Goal: Use online tool/utility: Use online tool/utility

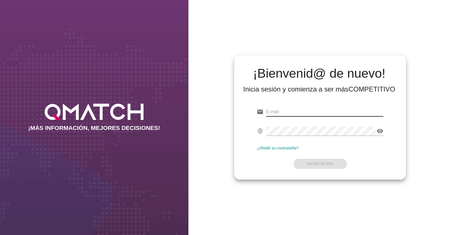
click at [290, 112] on input "email" at bounding box center [324, 111] width 117 height 9
paste input "[EMAIL_ADDRESS][DOMAIN_NAME]"
type input "[EMAIL_ADDRESS][DOMAIN_NAME]"
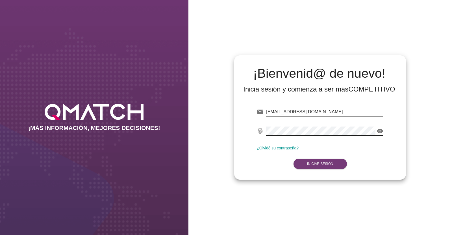
click at [319, 165] on strong "Iniciar Sesión" at bounding box center [320, 164] width 26 height 4
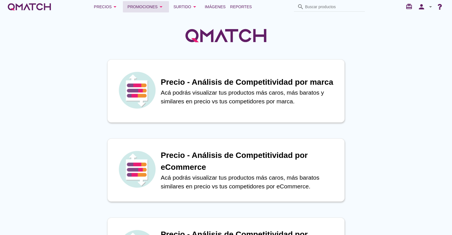
click at [157, 5] on div "Promociones arrow_drop_down" at bounding box center [145, 6] width 37 height 7
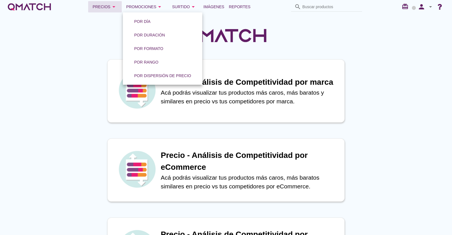
click at [102, 4] on div "Precios arrow_drop_down" at bounding box center [105, 6] width 25 height 7
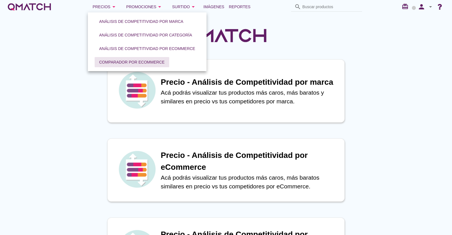
click at [139, 61] on div "Comparador por eCommerce" at bounding box center [132, 62] width 66 height 6
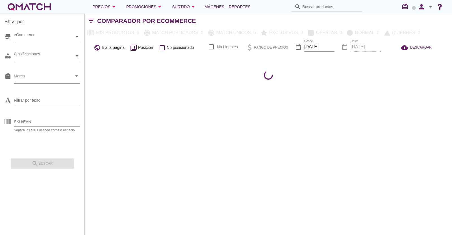
click at [76, 36] on icon at bounding box center [77, 37] width 3 height 3
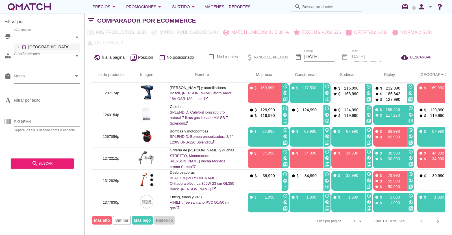
click at [24, 42] on div "eCommerce [GEOGRAPHIC_DATA]" at bounding box center [47, 37] width 66 height 10
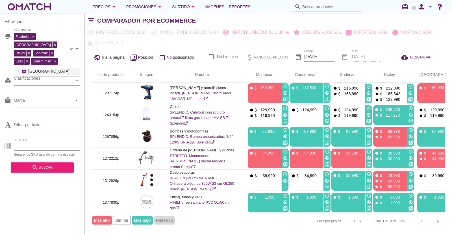
click at [36, 142] on input "SKU/EAN" at bounding box center [47, 146] width 66 height 9
paste input "Miin2017."
type input "M"
paste input "1349122 1308670 1412462 1412467 1401247 1395640 1395641 1395643 1338796 1401341…"
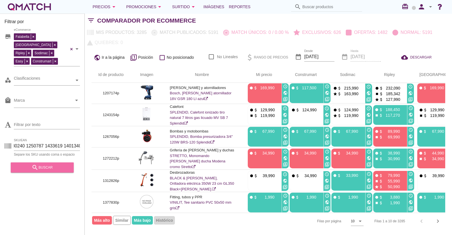
click at [51, 164] on div "search buscar" at bounding box center [42, 167] width 54 height 7
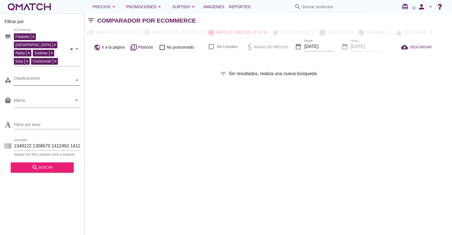
click at [59, 77] on div "Clasificaciones" at bounding box center [44, 80] width 60 height 6
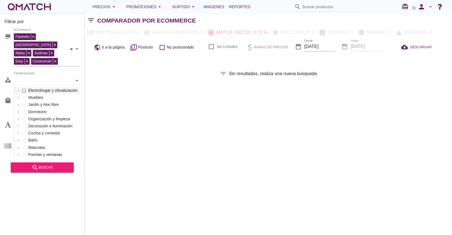
click at [25, 82] on div "Clasificaciones Electrohogar y climatización Muebles Jardín y Aire libre Dormit…" at bounding box center [47, 80] width 66 height 10
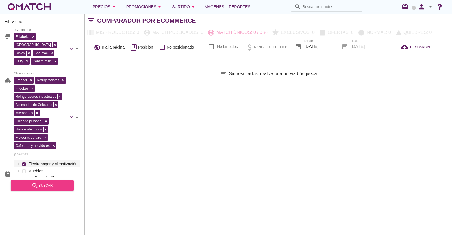
click at [55, 181] on button "search buscar" at bounding box center [42, 186] width 63 height 10
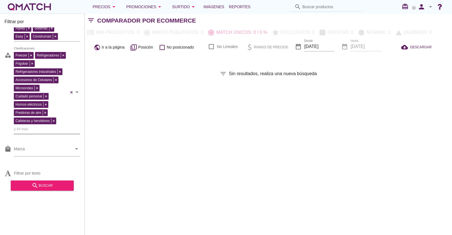
scroll to position [51, 0]
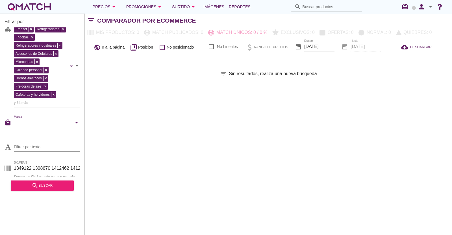
click at [39, 120] on input "Marca" at bounding box center [43, 124] width 58 height 9
click at [60, 120] on input "Marca" at bounding box center [43, 124] width 58 height 9
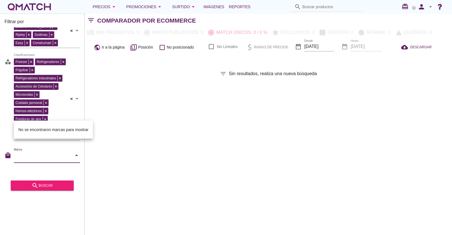
scroll to position [0, 0]
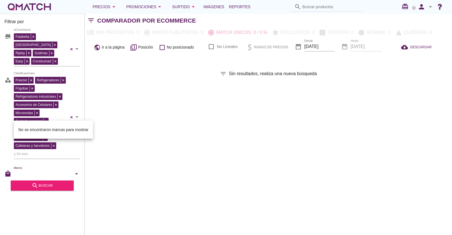
click at [136, 97] on div "Filtrar por store Falabella [GEOGRAPHIC_DATA][PERSON_NAME] Sodimac Easy Constru…" at bounding box center [268, 125] width 367 height 222
click at [53, 171] on input "Marca" at bounding box center [43, 175] width 58 height 9
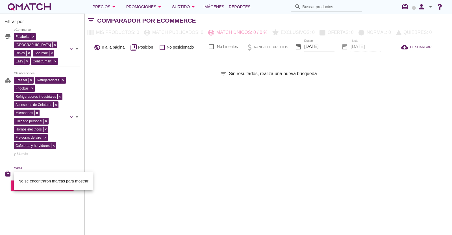
click at [146, 47] on span "Posición" at bounding box center [145, 47] width 15 height 6
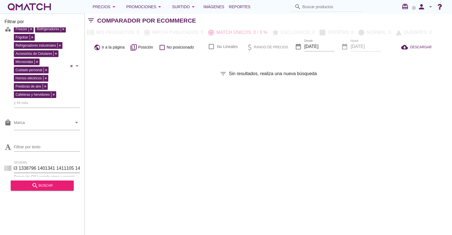
scroll to position [0, 403]
drag, startPoint x: 19, startPoint y: 158, endPoint x: 146, endPoint y: 160, distance: 126.6
click at [144, 160] on div "Filtrar por store Falabella [GEOGRAPHIC_DATA][PERSON_NAME] Sodimac Easy Constru…" at bounding box center [268, 125] width 367 height 222
type input "1"
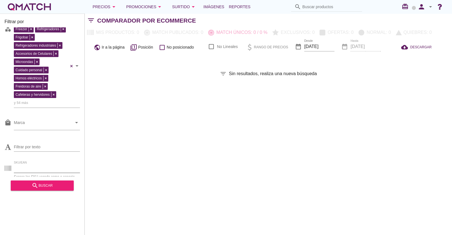
paste input "1349122p 1308670p 1412462p 1412467p 1401247p 1395640p 1395641p 1395643p 1338796…"
type input "1349122p 1308670p 1412462p 1412467p 1401247p 1395640p 1395641p 1395643p 1338796…"
click at [44, 181] on button "search buscar" at bounding box center [42, 186] width 63 height 10
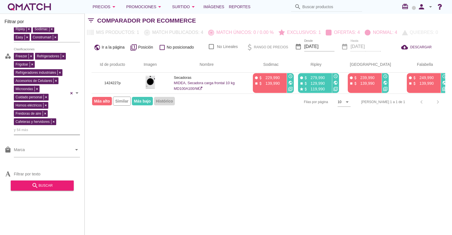
scroll to position [0, 0]
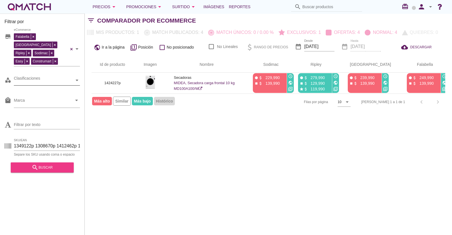
click at [55, 164] on div "search buscar" at bounding box center [42, 167] width 54 height 7
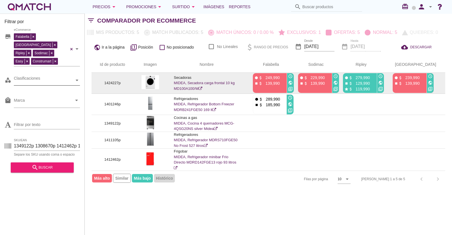
click at [110, 84] on p "1424227p" at bounding box center [112, 83] width 28 height 6
click at [110, 81] on p "1424227p" at bounding box center [112, 83] width 28 height 6
